Goal: Navigation & Orientation: Find specific page/section

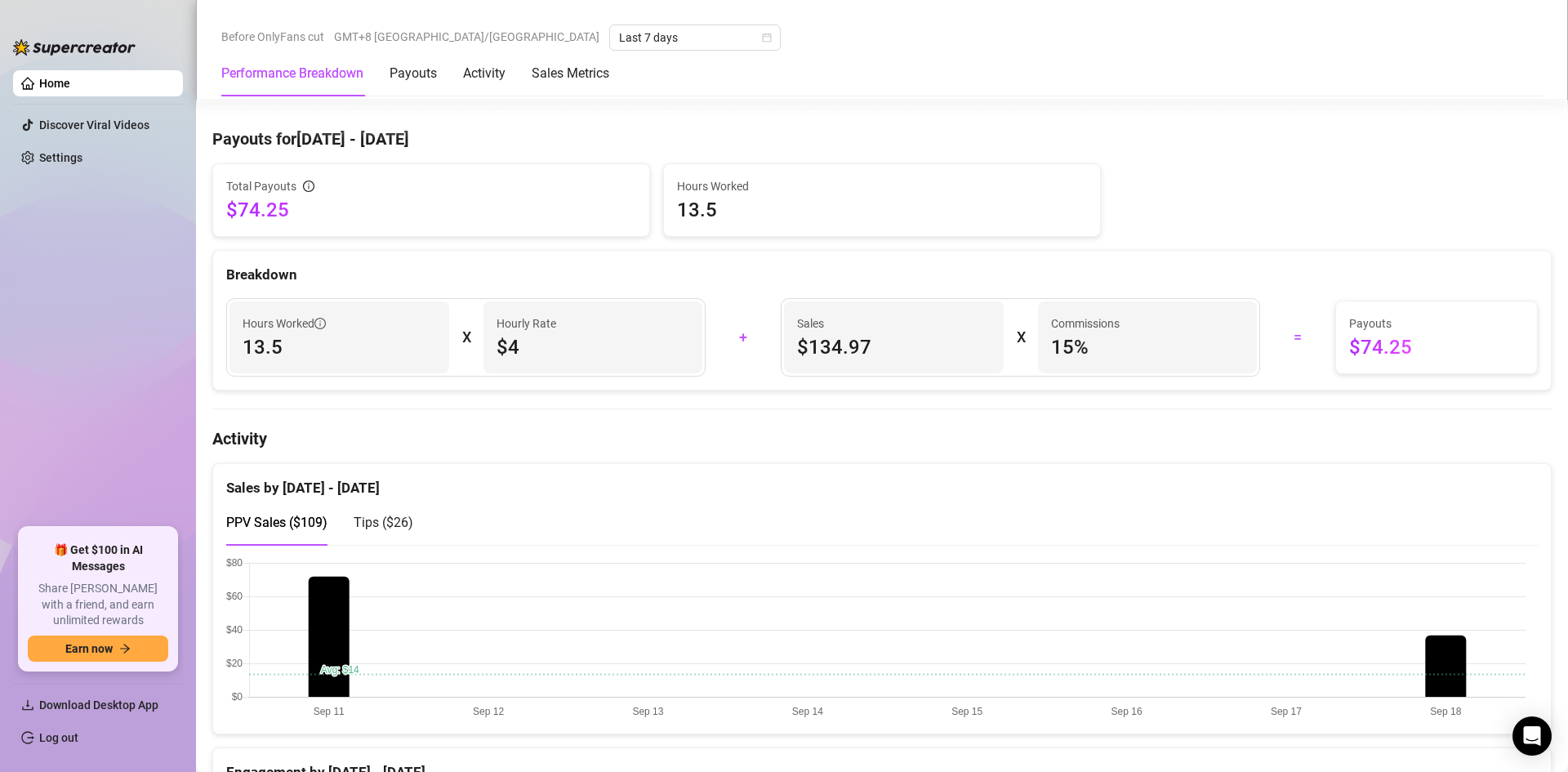
scroll to position [245, 0]
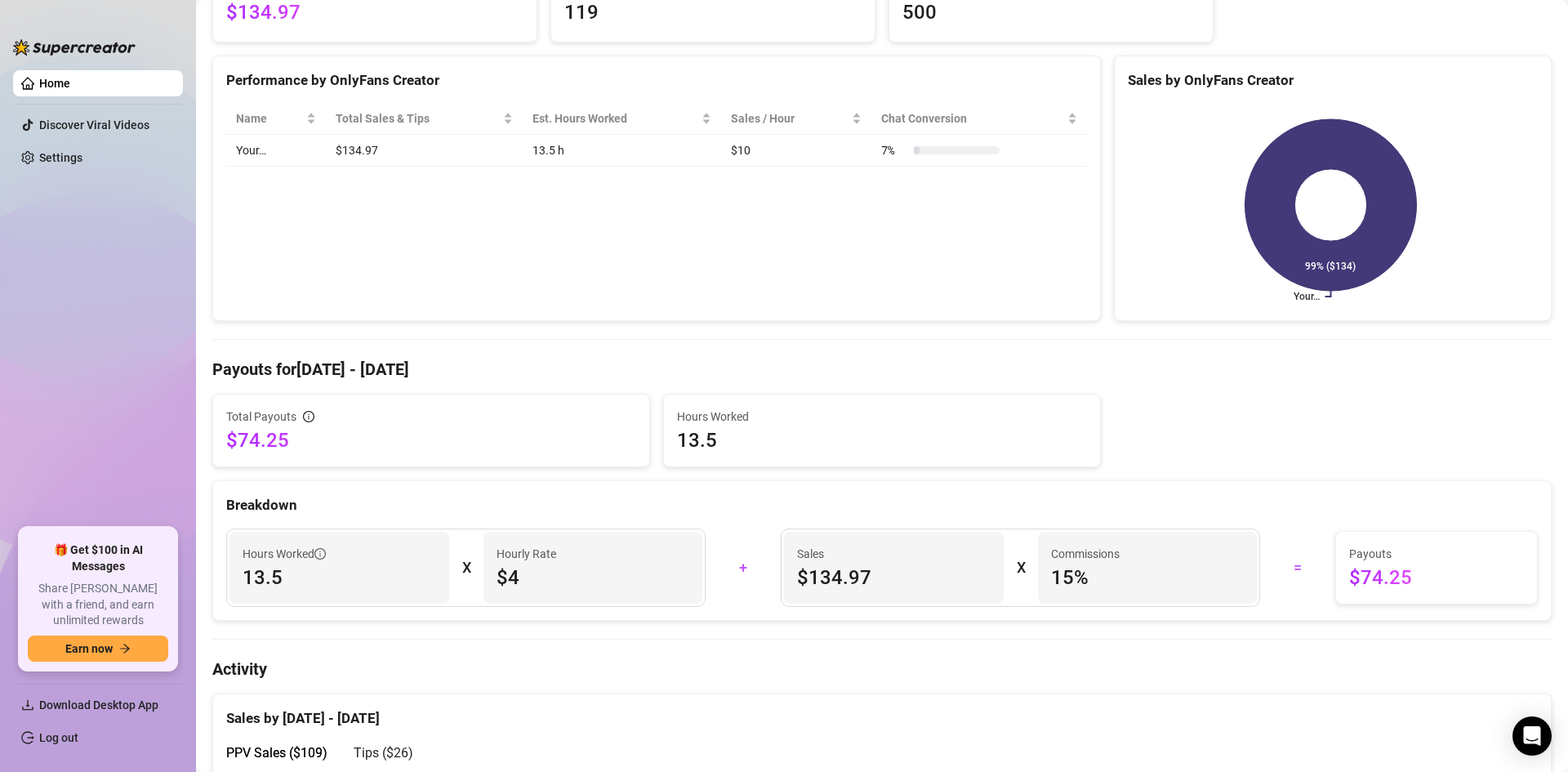
scroll to position [81, 0]
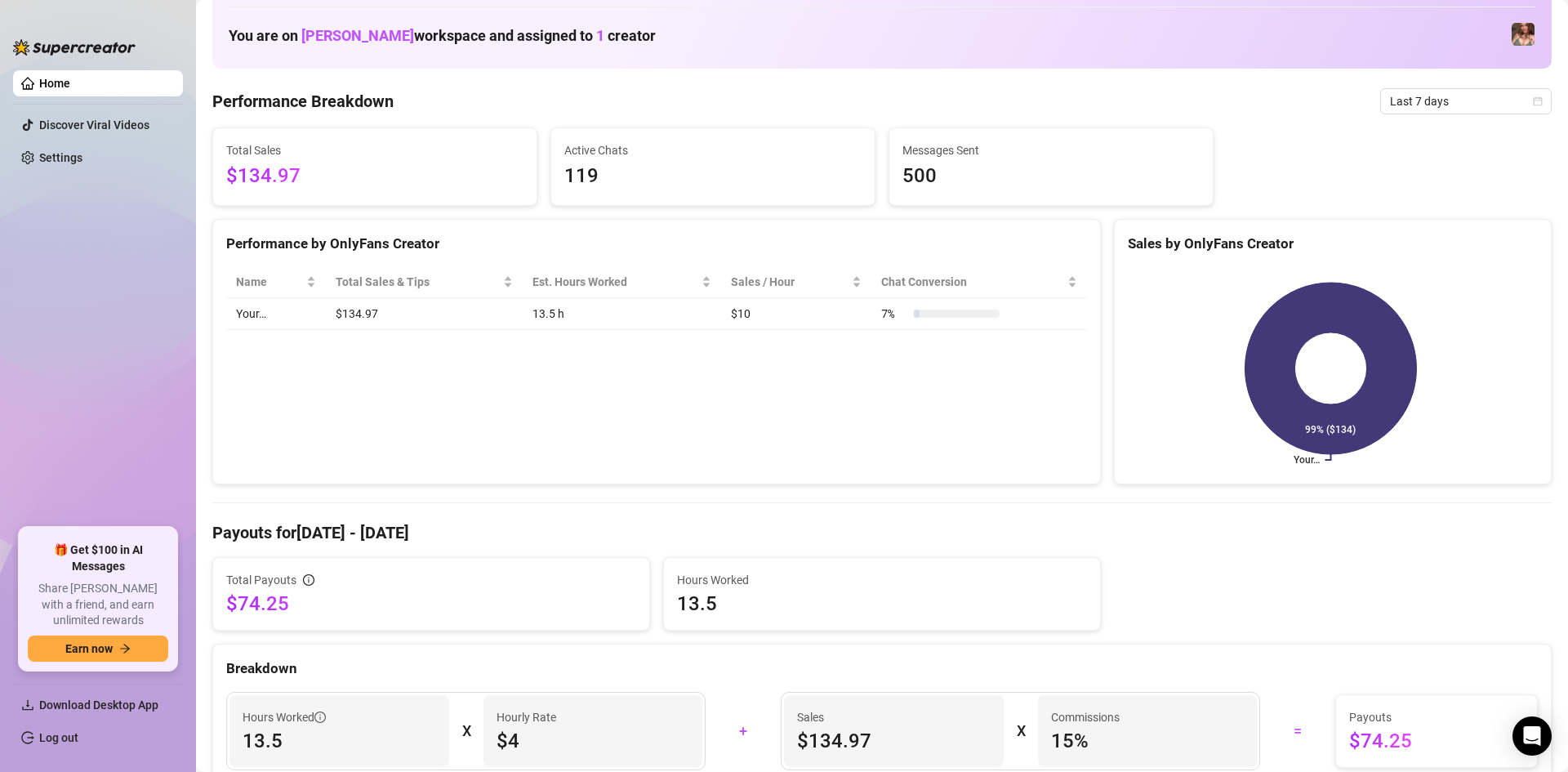
click at [355, 179] on span "$134.97" at bounding box center [374, 177] width 297 height 31
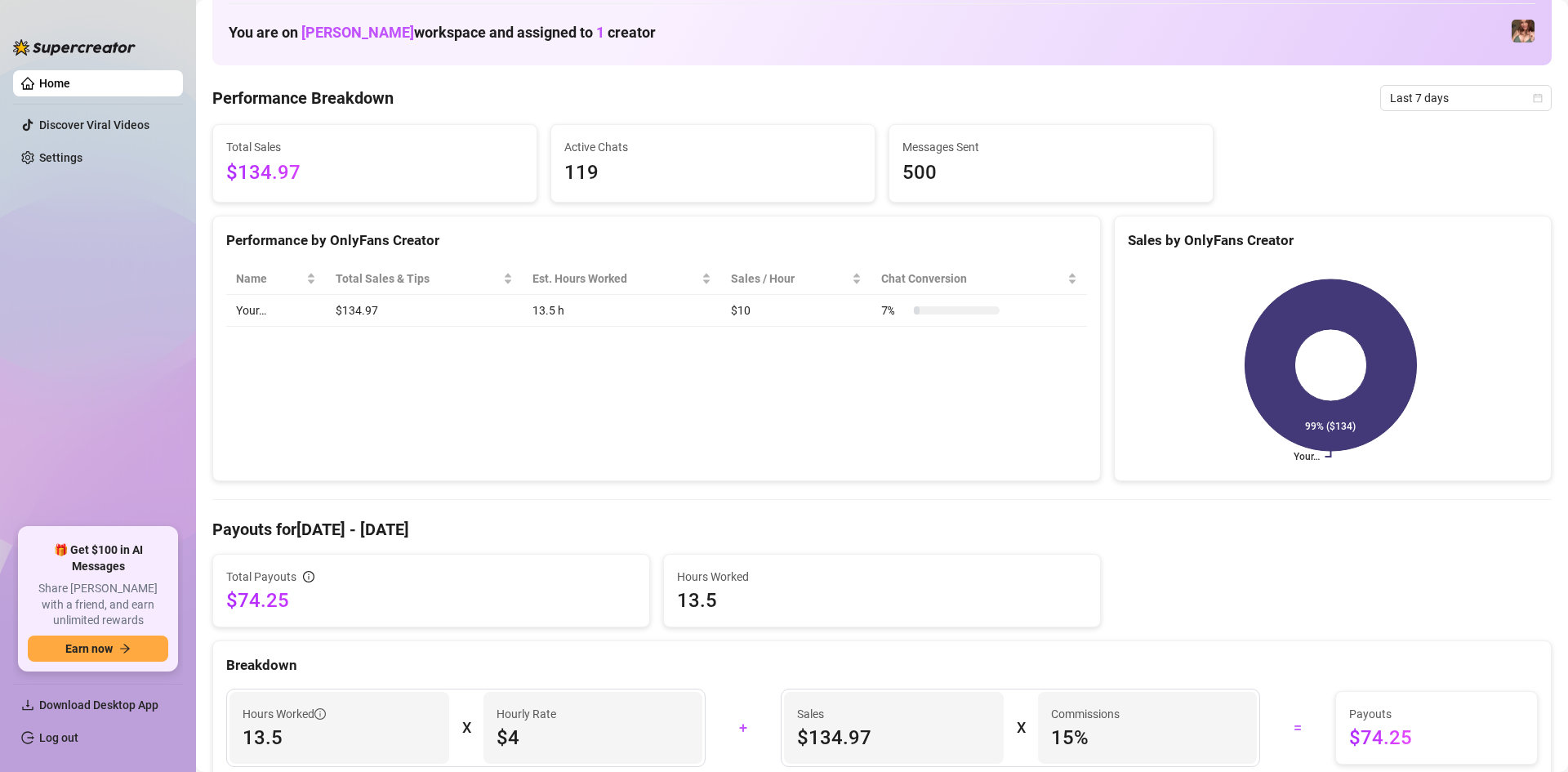
scroll to position [245, 0]
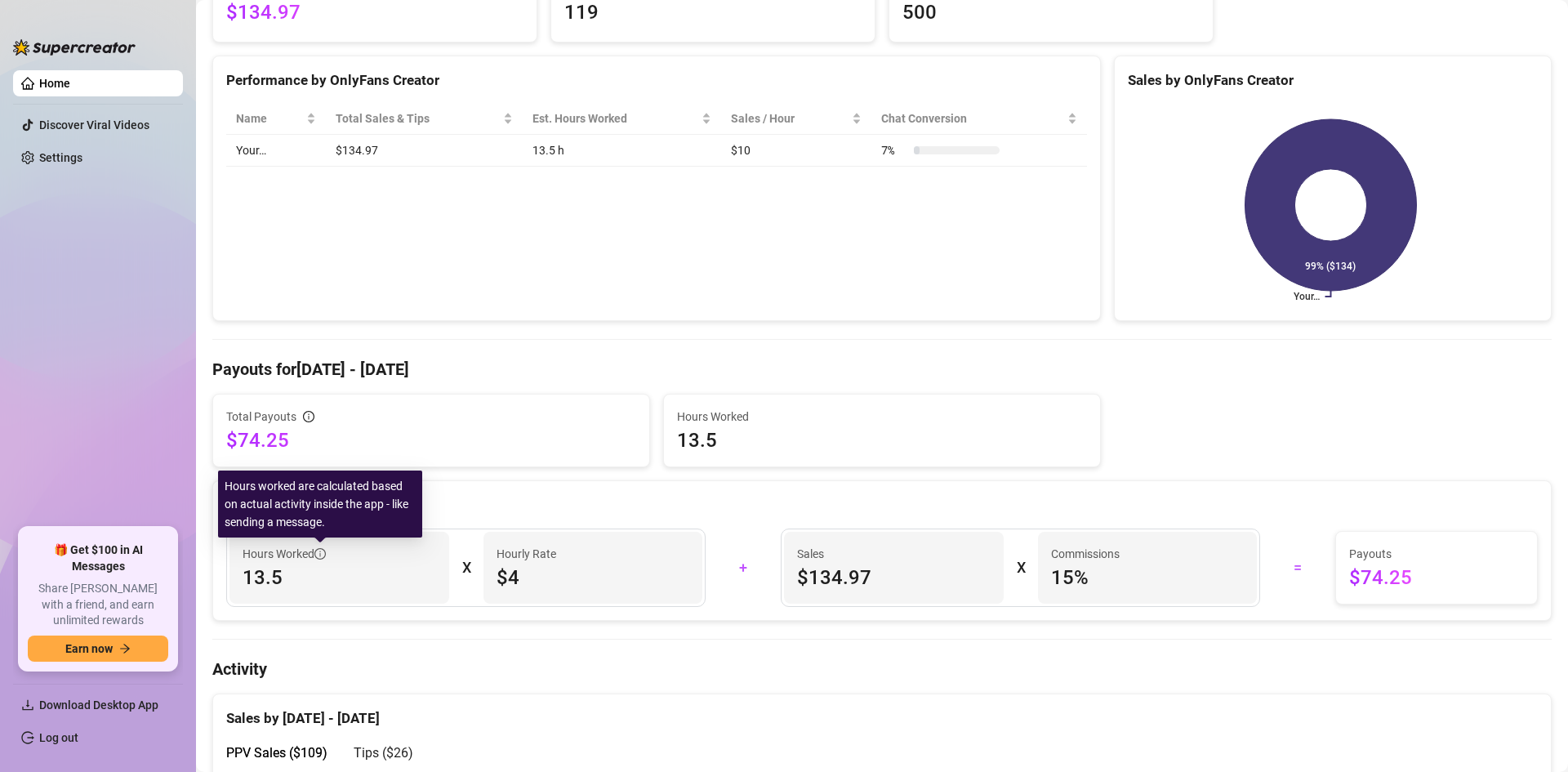
click at [321, 551] on icon "info-circle" at bounding box center [320, 553] width 11 height 11
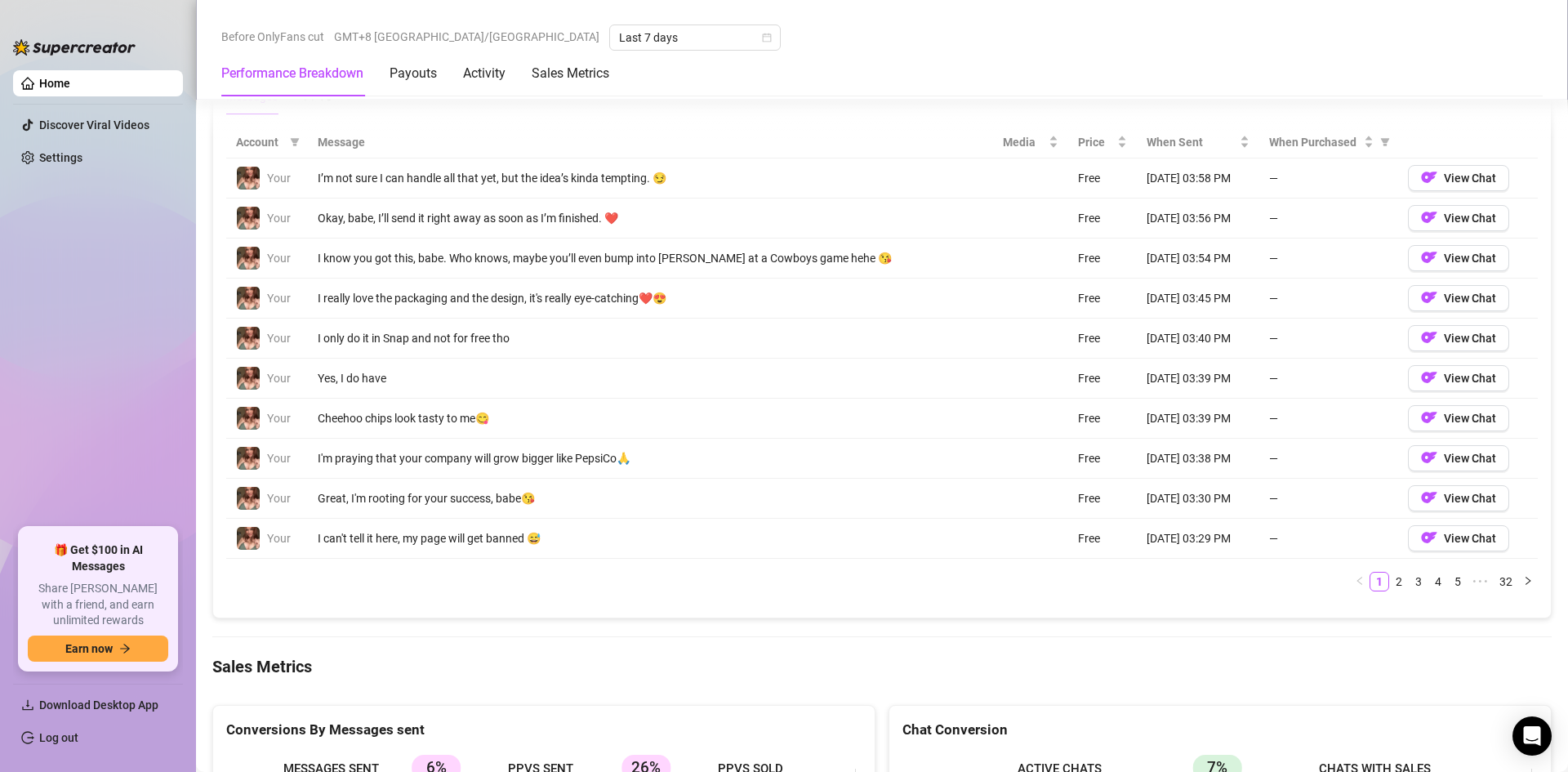
scroll to position [1633, 0]
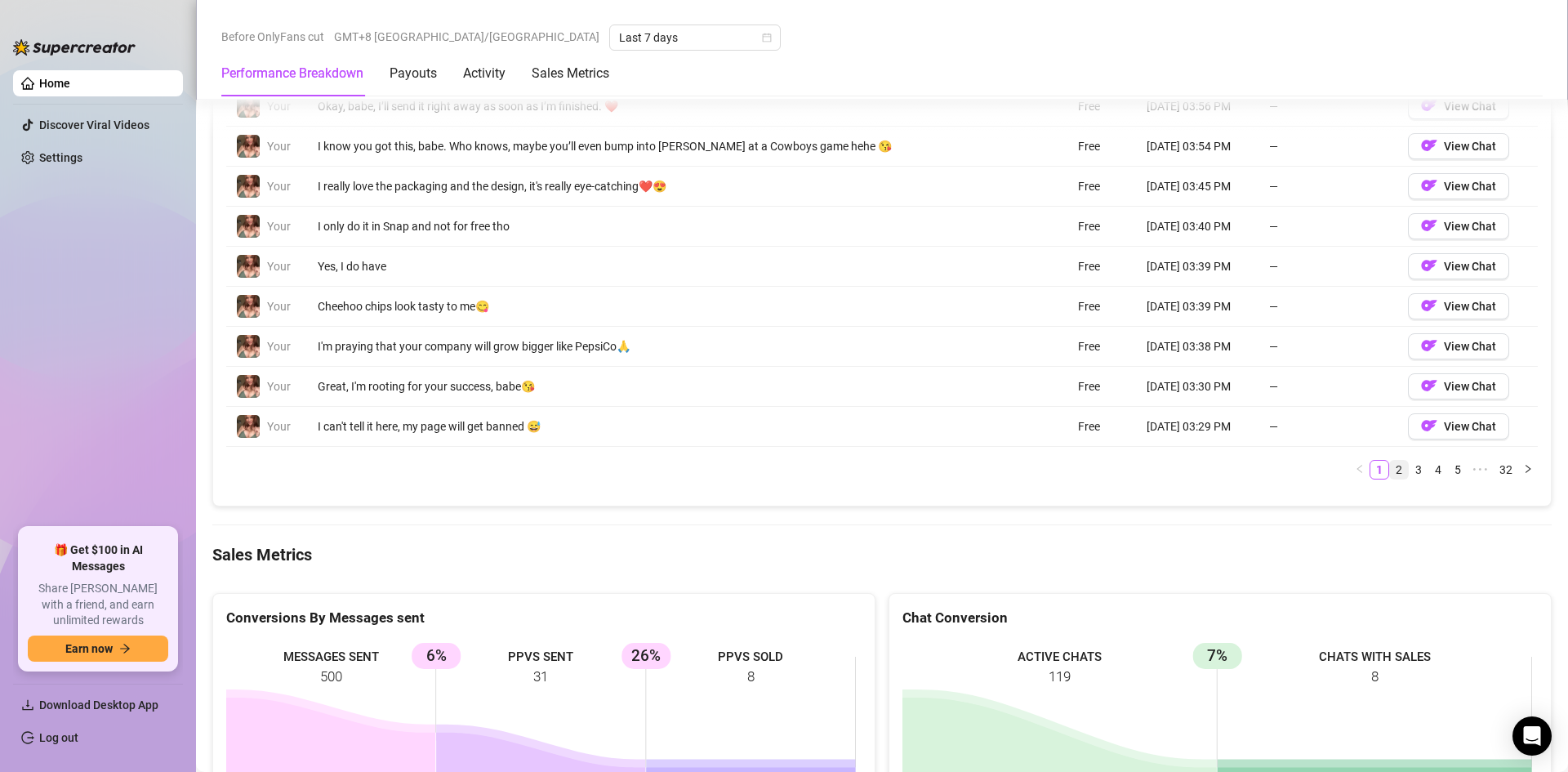
click at [1395, 469] on link "2" at bounding box center [1398, 470] width 18 height 18
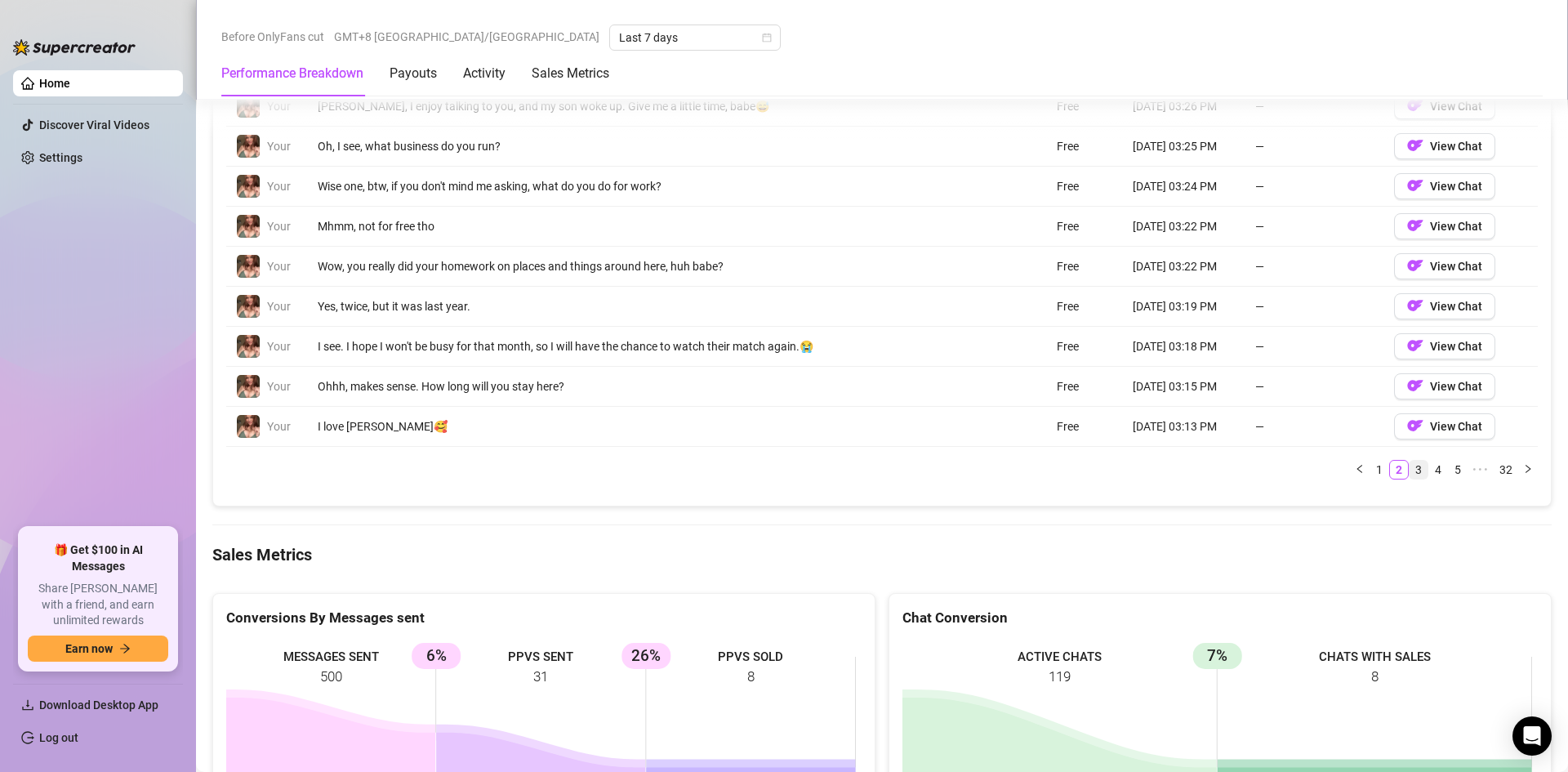
click at [1409, 468] on link "3" at bounding box center [1418, 470] width 18 height 18
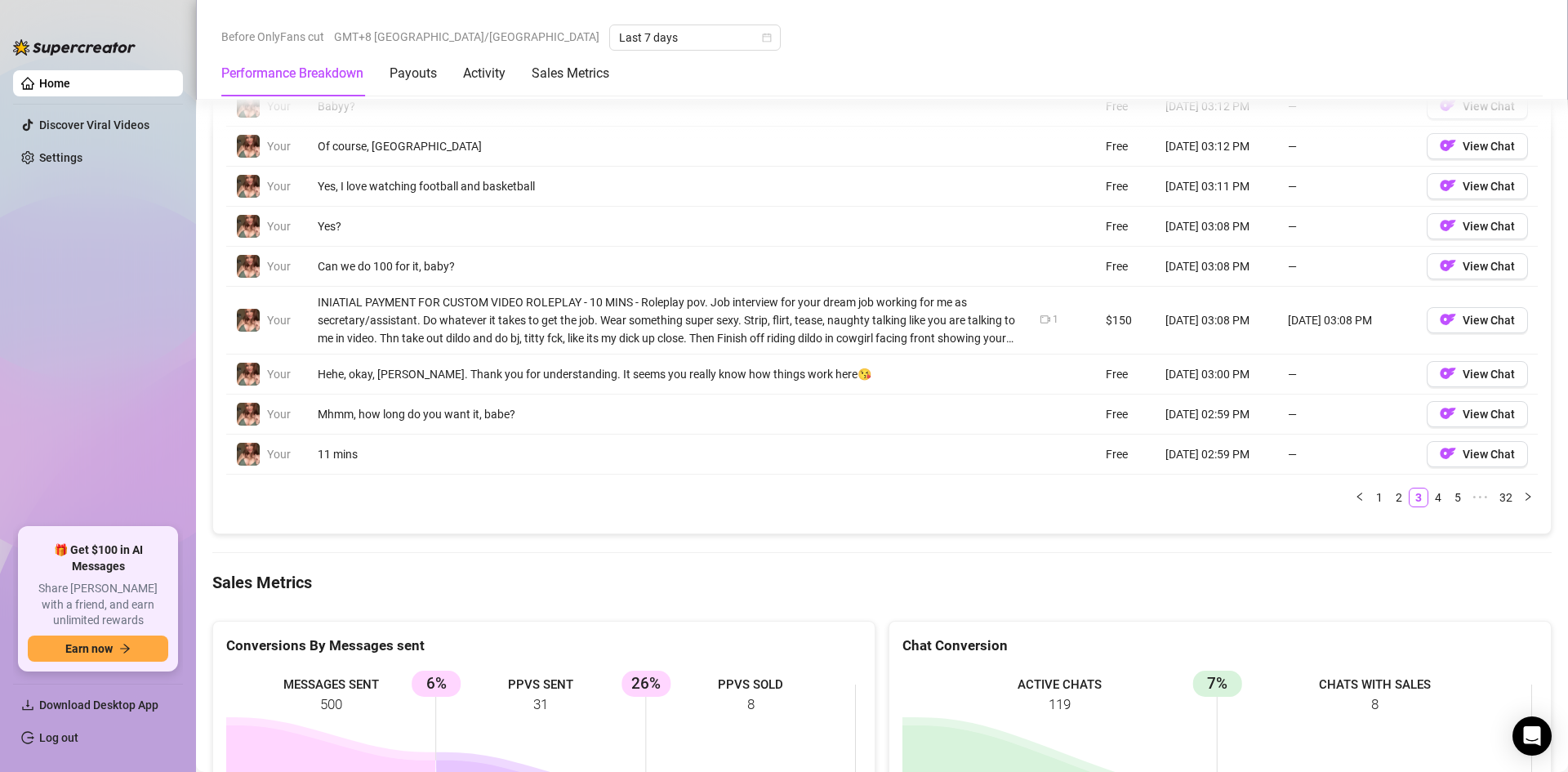
click at [1237, 323] on td "Sep 18, 03:08 PM" at bounding box center [1217, 320] width 123 height 68
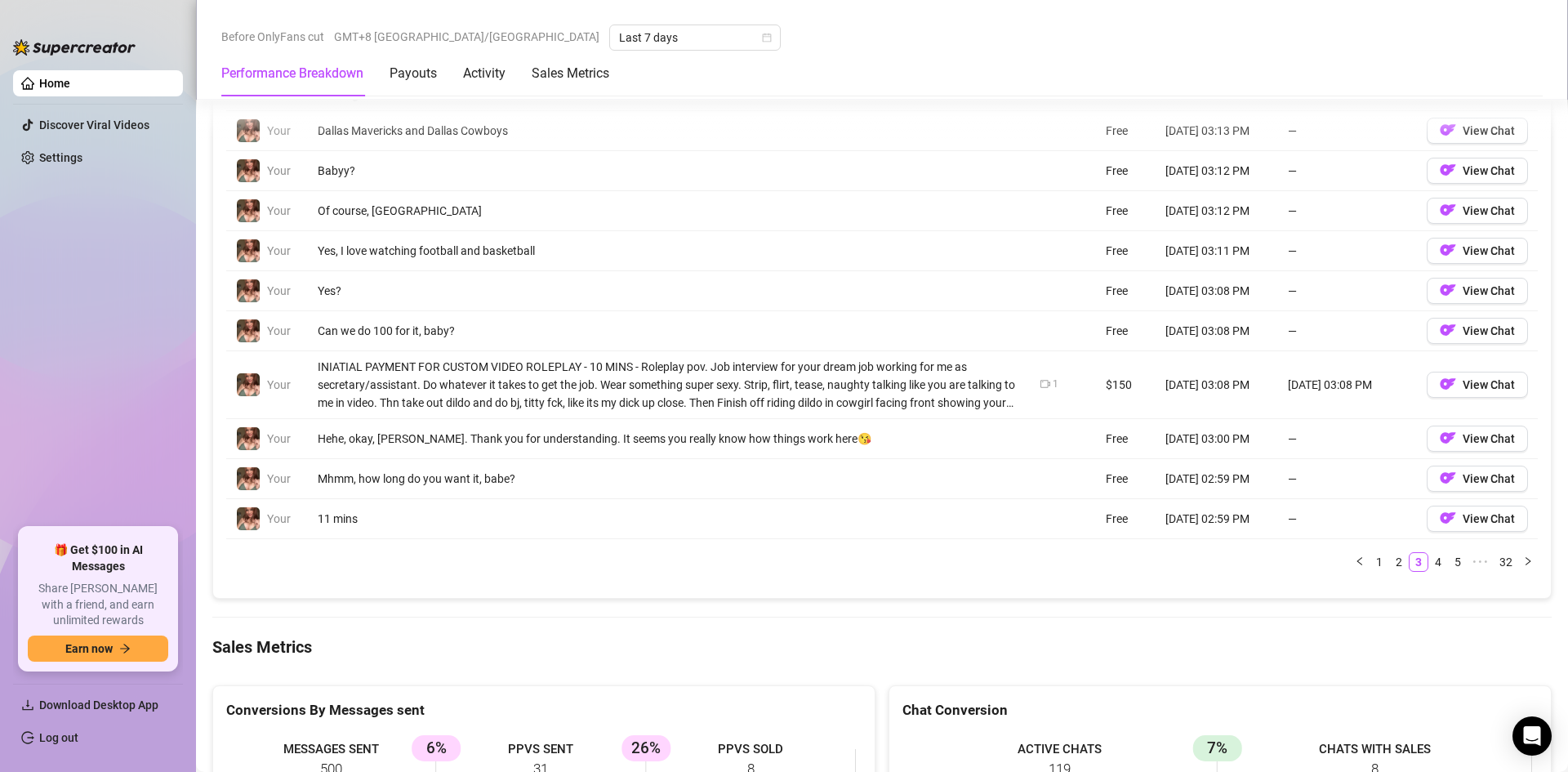
scroll to position [1552, 0]
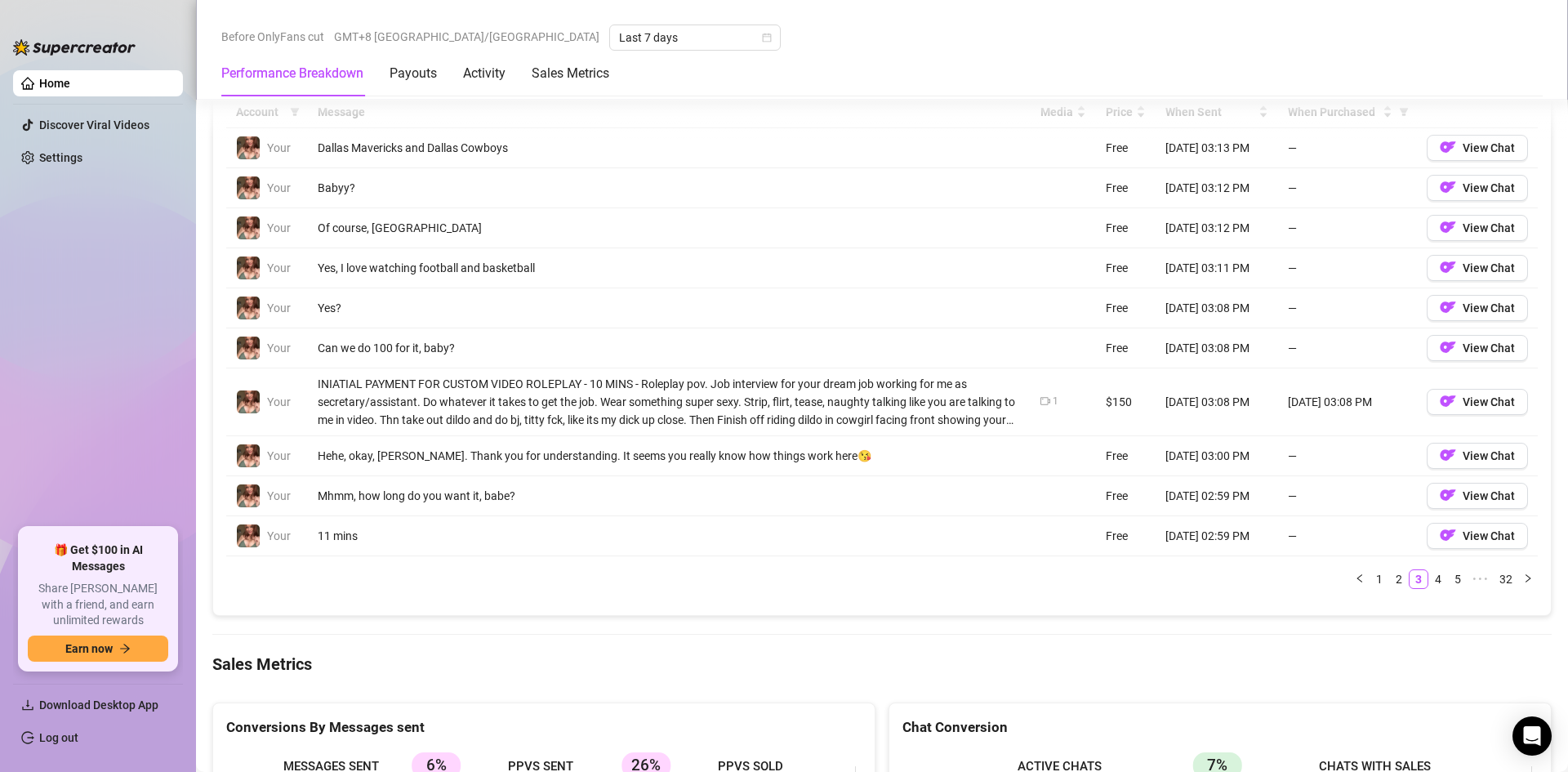
click at [62, 65] on ul "Home Discover Viral Videos Settings" at bounding box center [98, 292] width 170 height 458
click at [70, 82] on link "Home" at bounding box center [55, 83] width 31 height 13
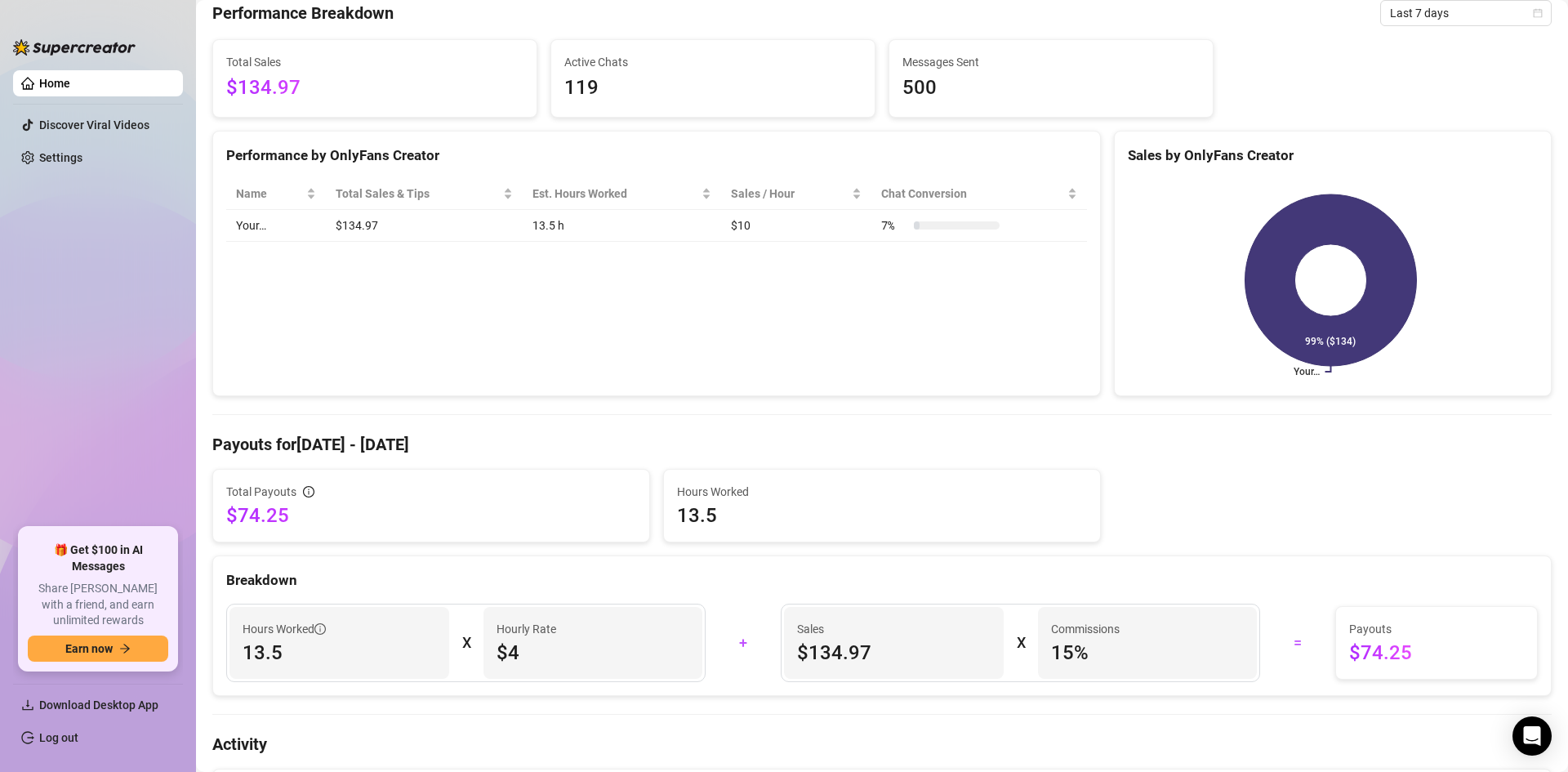
scroll to position [81, 0]
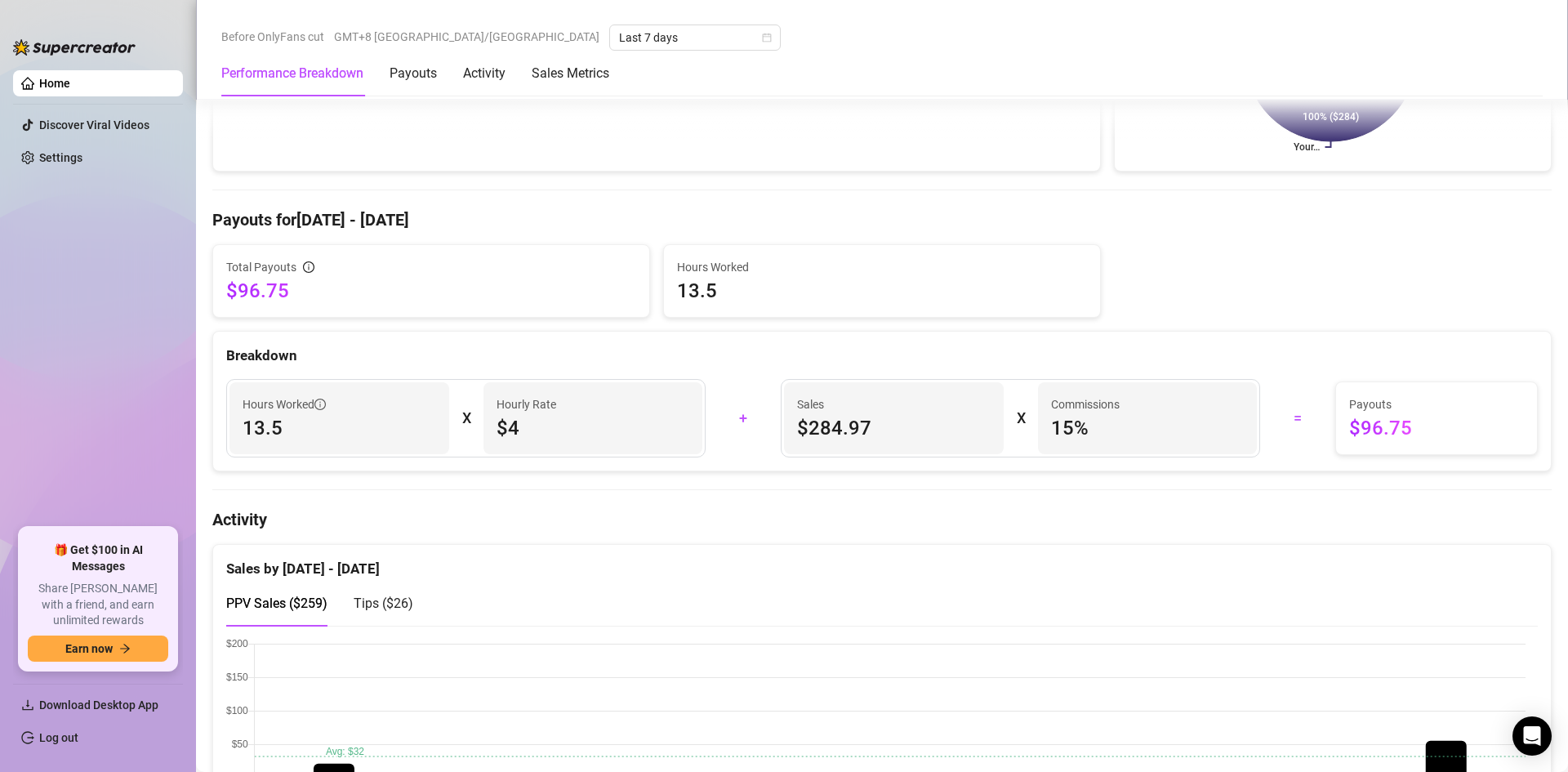
scroll to position [409, 0]
